Goal: Register for event/course

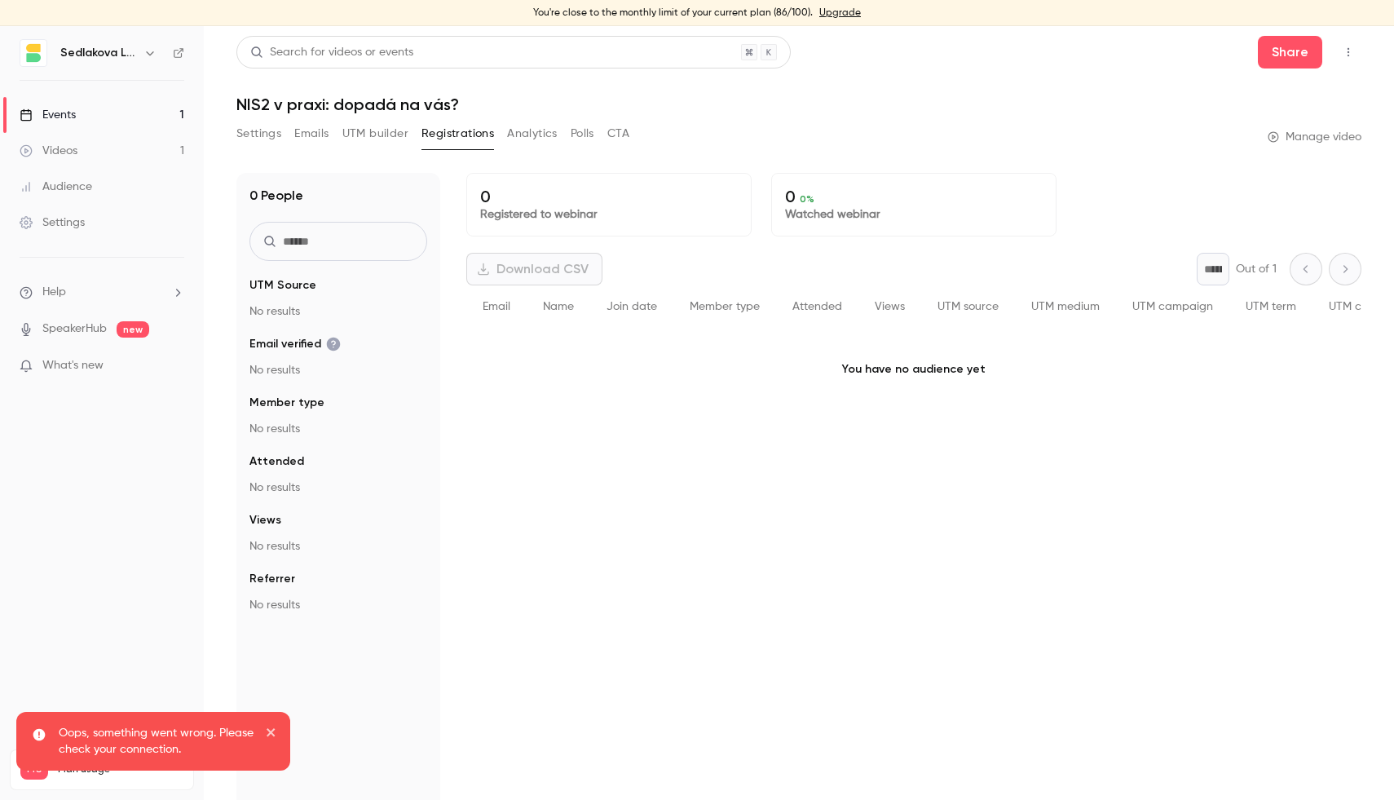
click at [108, 101] on link "Events 1" at bounding box center [102, 115] width 204 height 36
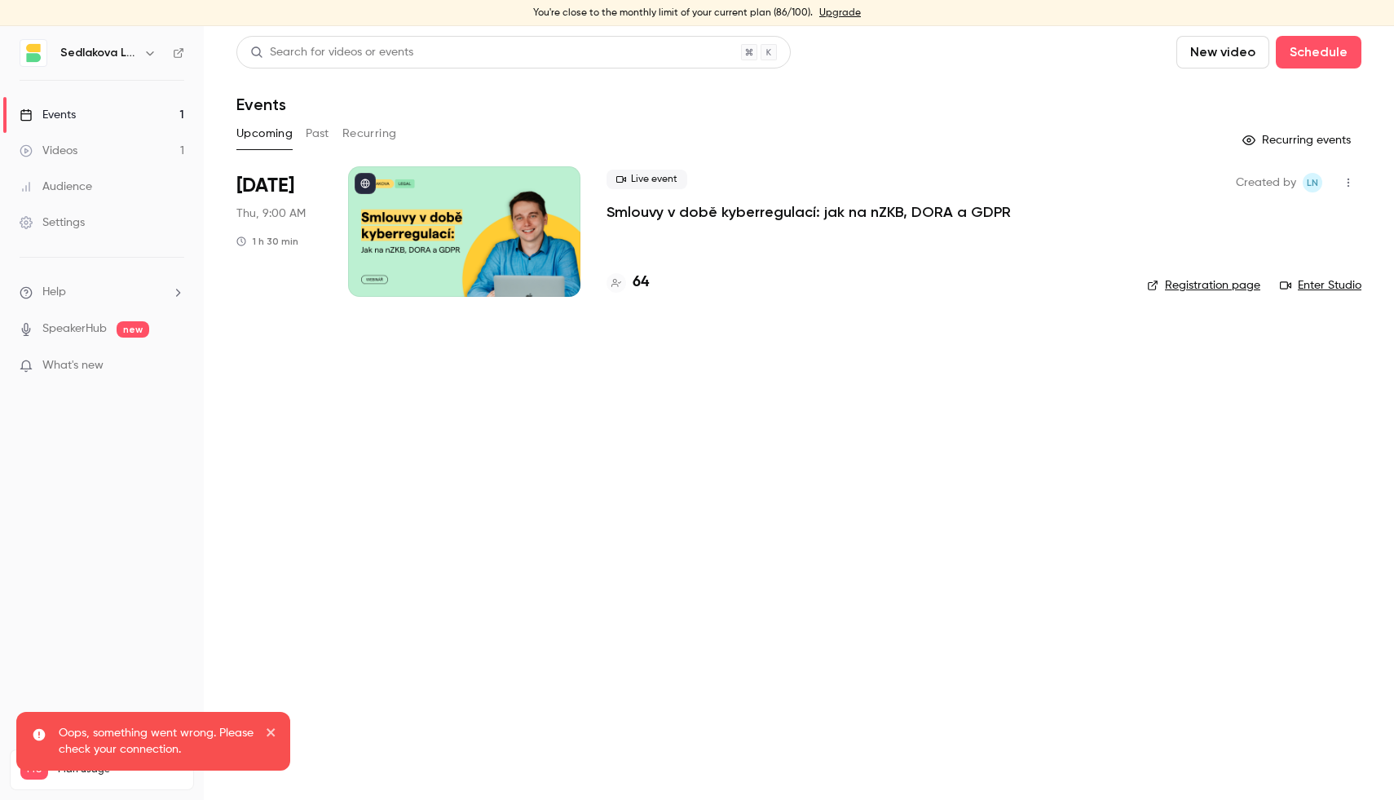
click at [629, 208] on p "Smlouvy v době kyberregulací: jak na nZKB, DORA a GDPR" at bounding box center [809, 212] width 404 height 20
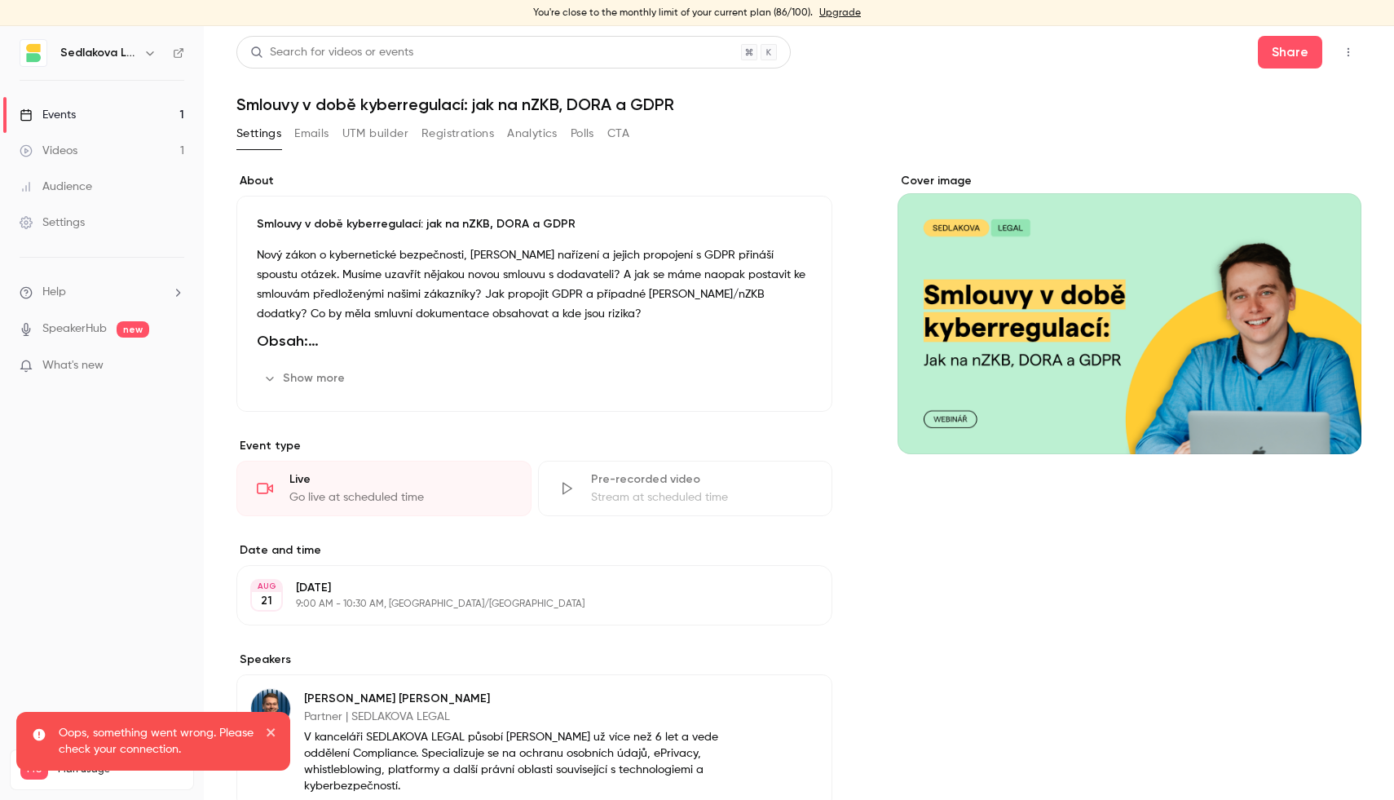
click at [452, 141] on button "Registrations" at bounding box center [457, 134] width 73 height 26
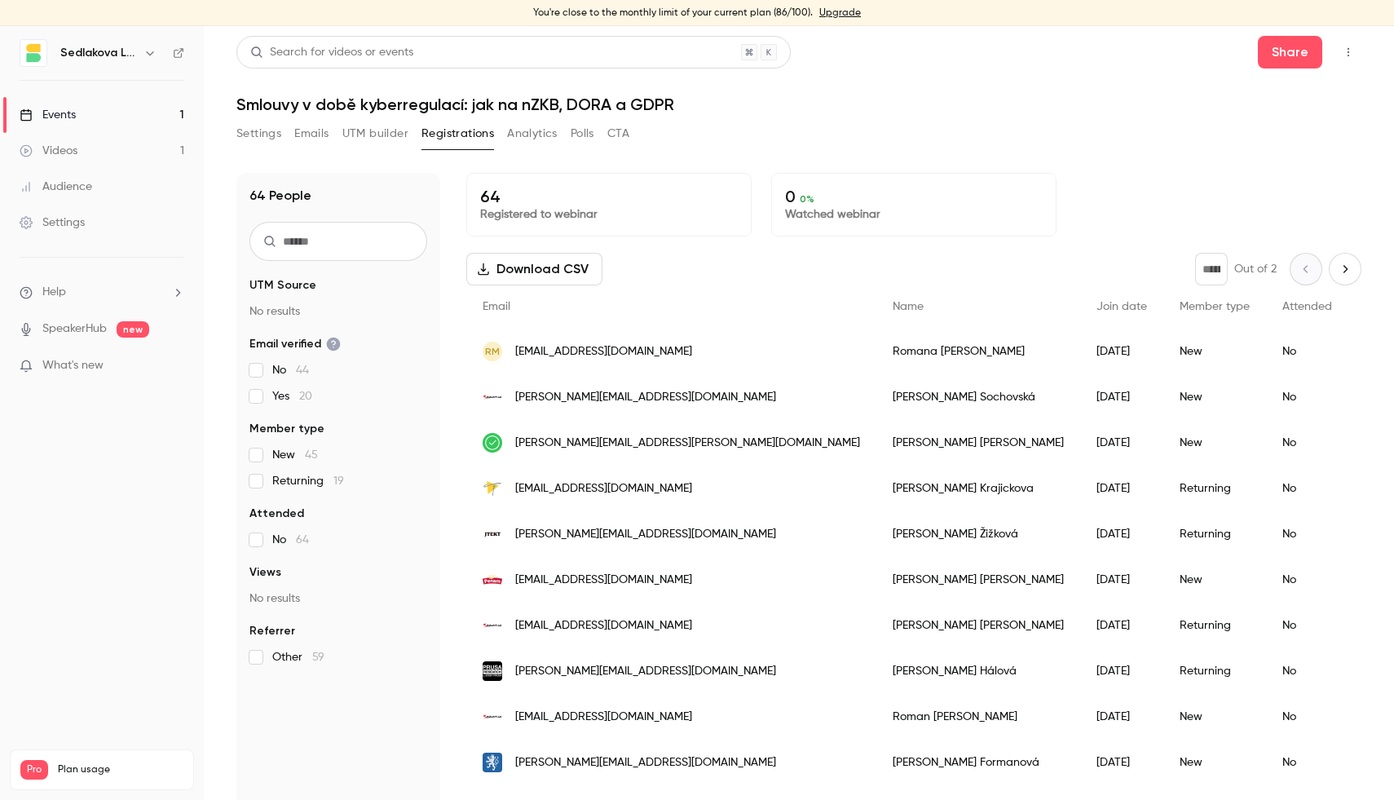
click at [115, 107] on link "Events 1" at bounding box center [102, 115] width 204 height 36
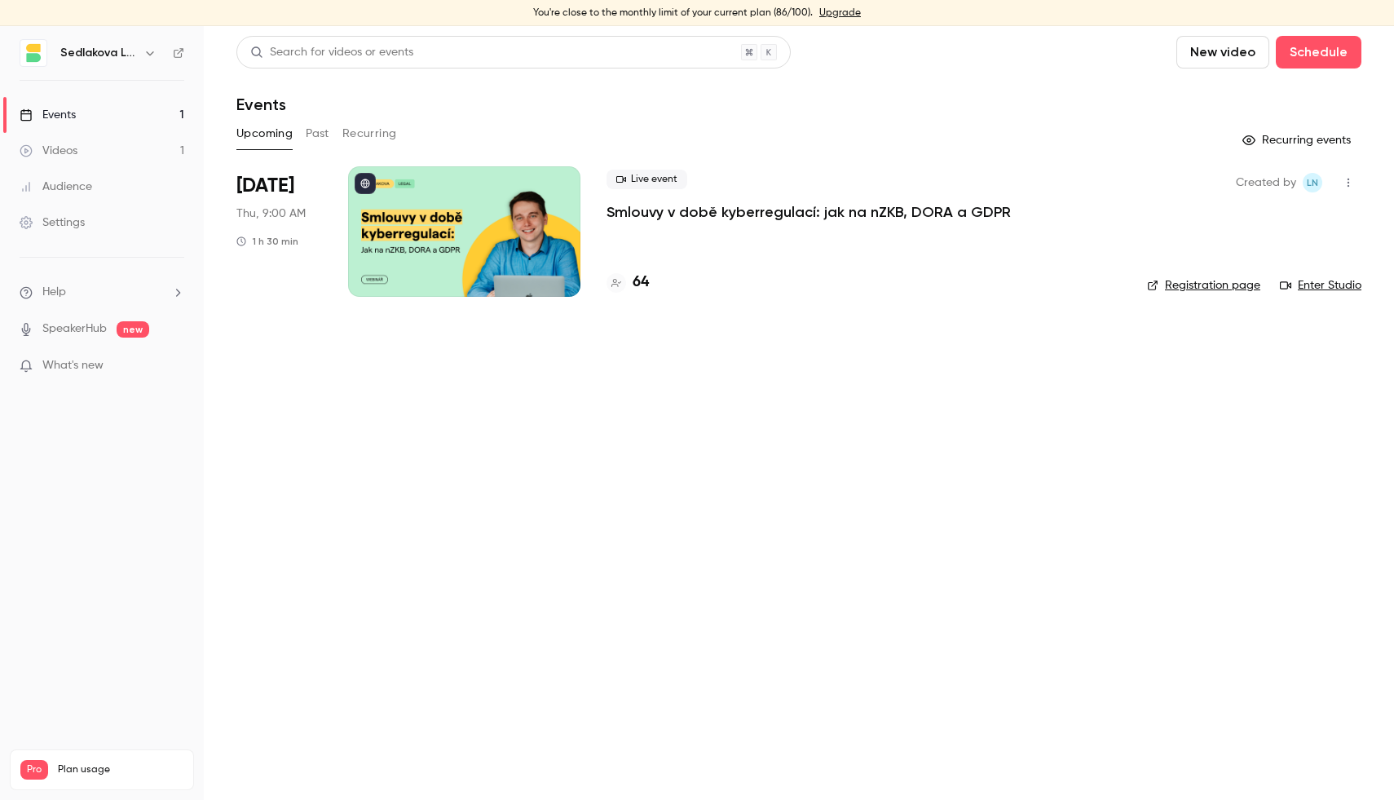
click at [692, 196] on div "Live event Smlouvy v době kyberregulací: jak na nZKB, [PERSON_NAME] a GDPR" at bounding box center [864, 196] width 514 height 52
click at [695, 202] on p "Smlouvy v době kyberregulací: jak na nZKB, DORA a GDPR" at bounding box center [809, 212] width 404 height 20
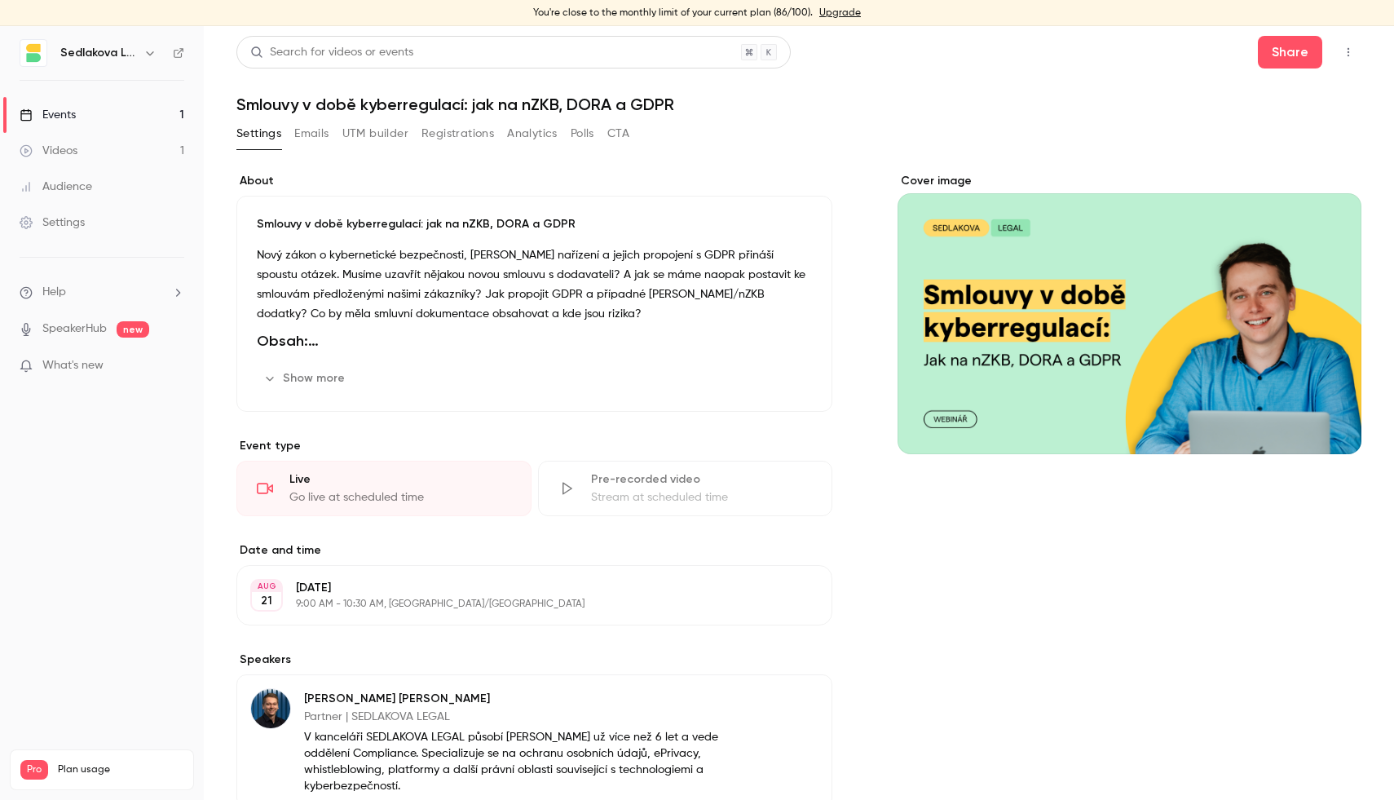
click at [137, 103] on link "Events 1" at bounding box center [102, 115] width 204 height 36
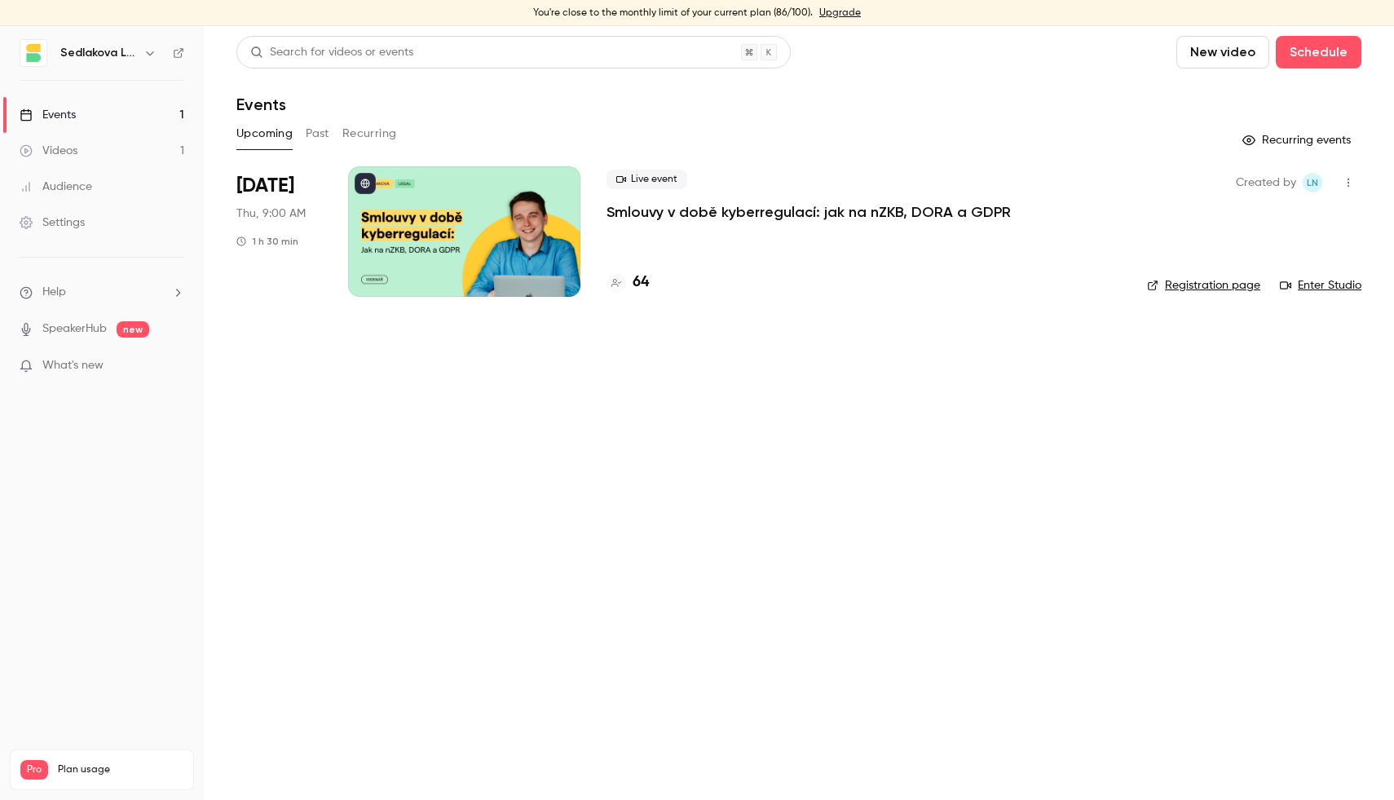
click at [1313, 280] on link "Enter Studio" at bounding box center [1321, 285] width 82 height 16
click at [1344, 288] on link "Enter Studio" at bounding box center [1321, 285] width 82 height 16
